Goal: Ask a question

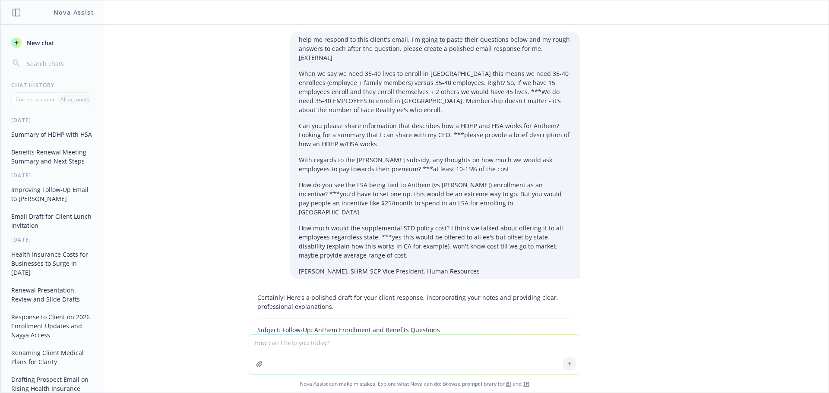
scroll to position [693, 0]
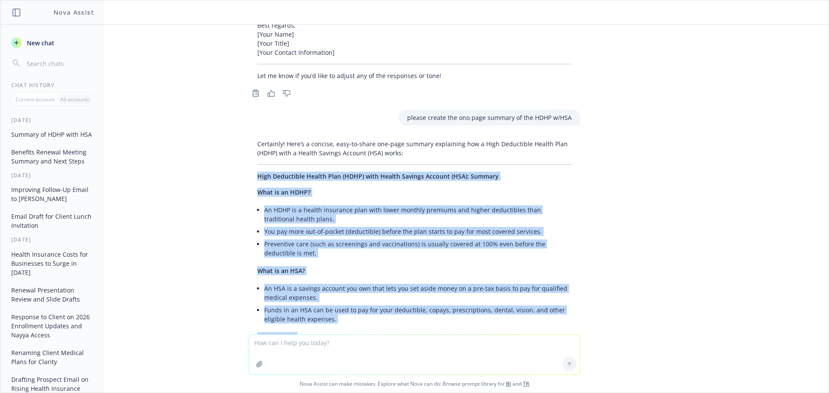
click at [29, 42] on span "New chat" at bounding box center [39, 42] width 29 height 9
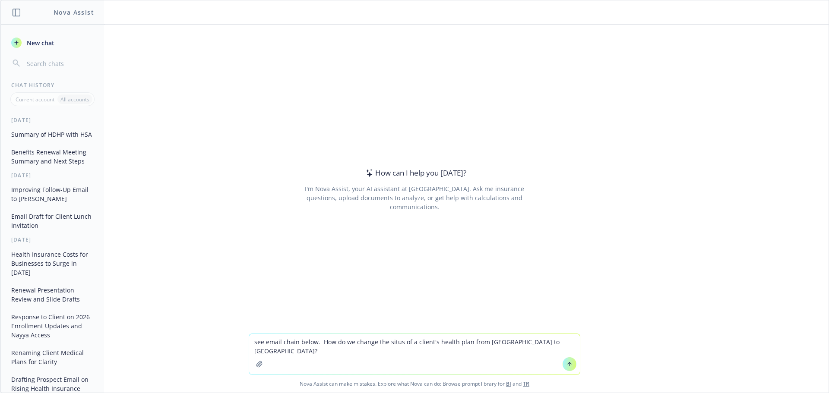
paste textarea "Hi [PERSON_NAME], Can you provide instructions on how that would be done? They …"
type textarea "see email chain below. How do we change the situs of a client's health plan fro…"
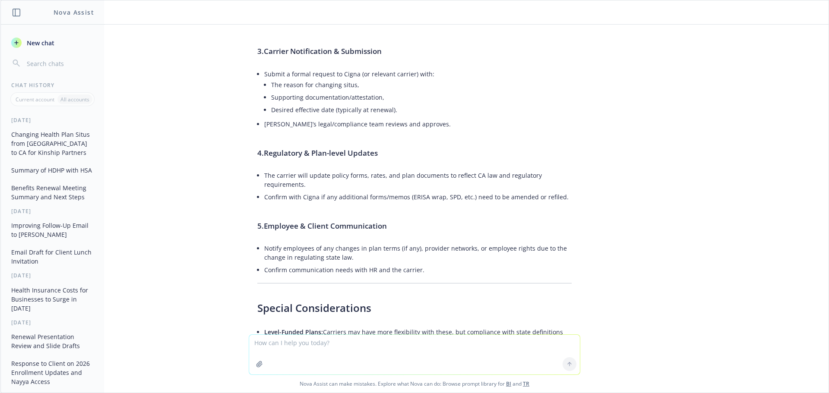
scroll to position [4135, 0]
type textarea "yes, i need a sample letter"
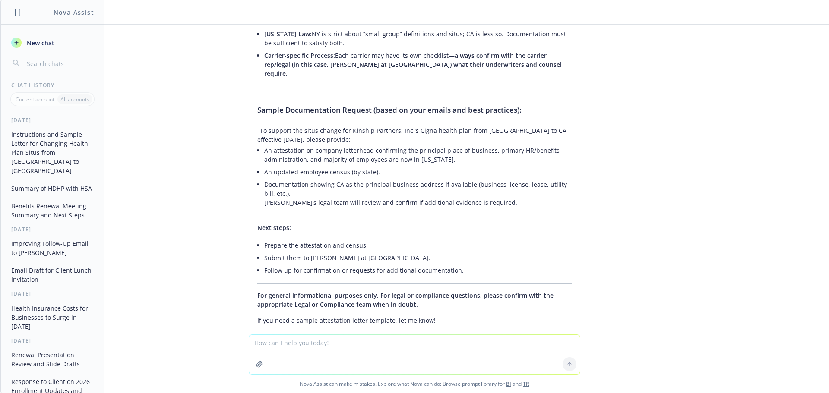
scroll to position [4474, 0]
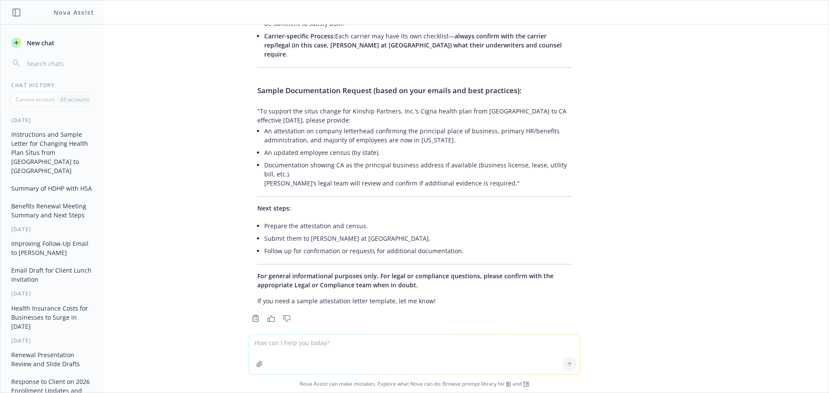
drag, startPoint x: 316, startPoint y: 238, endPoint x: 243, endPoint y: 54, distance: 197.4
copy div "[LOREMI DOLORSITAM] Cons: [Adipis Elit] Se: Doeiu TemporInci [Utlaboreetd Magna…"
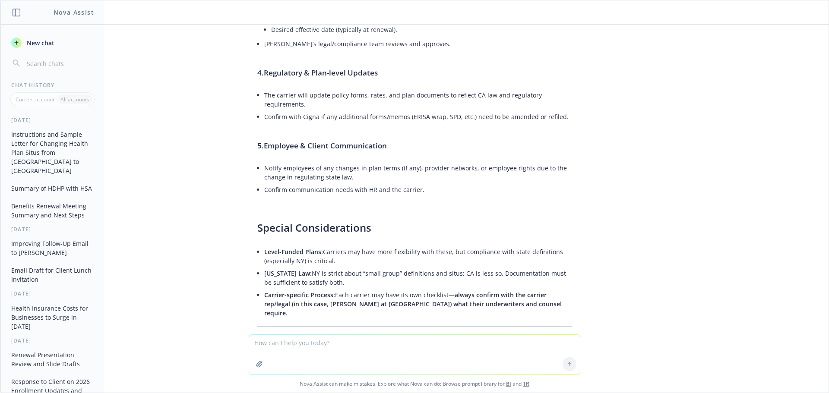
scroll to position [4172, 0]
